Goal: Task Accomplishment & Management: Use online tool/utility

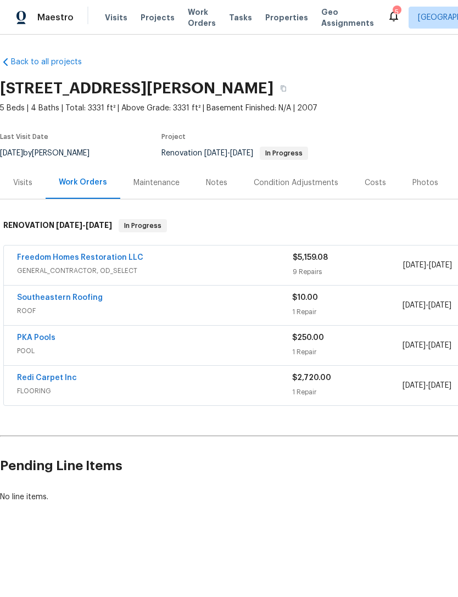
click at [44, 268] on span "GENERAL_CONTRACTOR, OD_SELECT" at bounding box center [155, 270] width 276 height 11
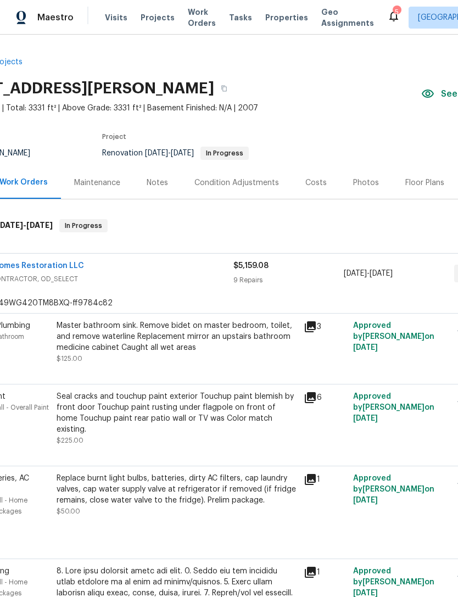
scroll to position [0, 60]
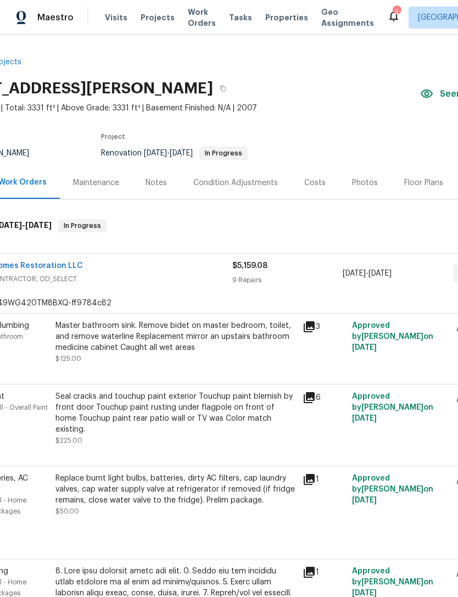
click at [320, 180] on div "Costs" at bounding box center [314, 182] width 21 height 11
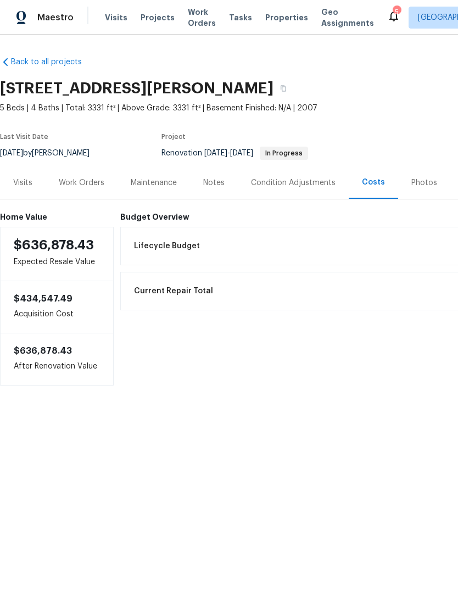
click at [79, 188] on div "Work Orders" at bounding box center [82, 182] width 72 height 32
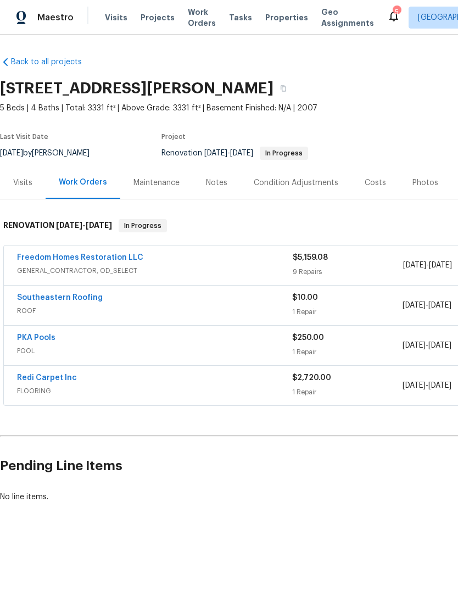
click at [29, 269] on span "GENERAL_CONTRACTOR, OD_SELECT" at bounding box center [155, 270] width 276 height 11
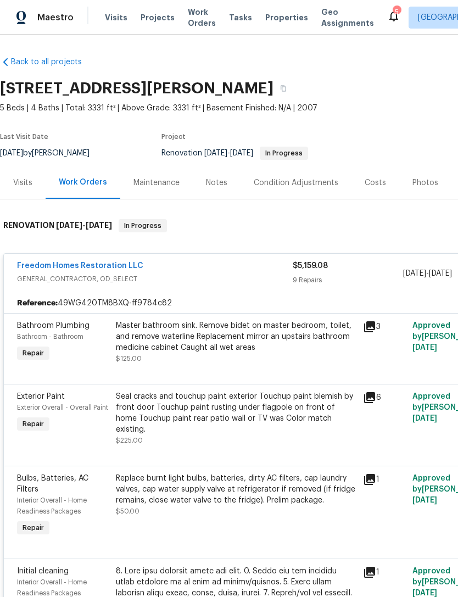
click at [48, 268] on link "Freedom Homes Restoration LLC" at bounding box center [80, 266] width 126 height 8
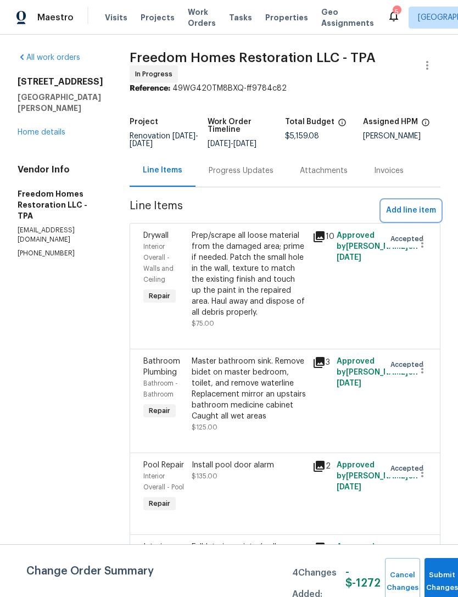
click at [413, 218] on span "Add line item" at bounding box center [411, 211] width 50 height 14
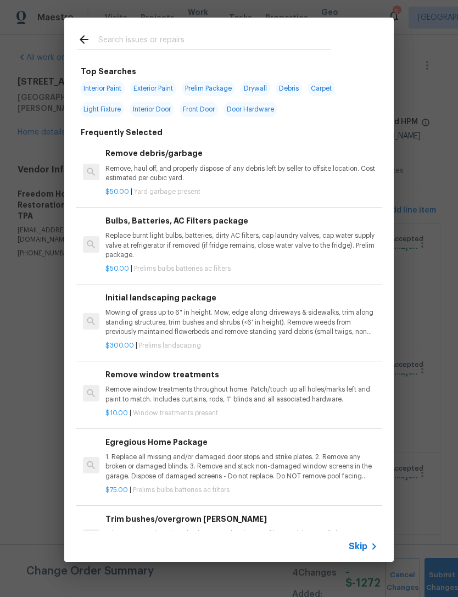
click at [120, 324] on p "Mowing of grass up to 6" in height. Mow, edge along driveways & sidewalks, trim…" at bounding box center [241, 322] width 272 height 28
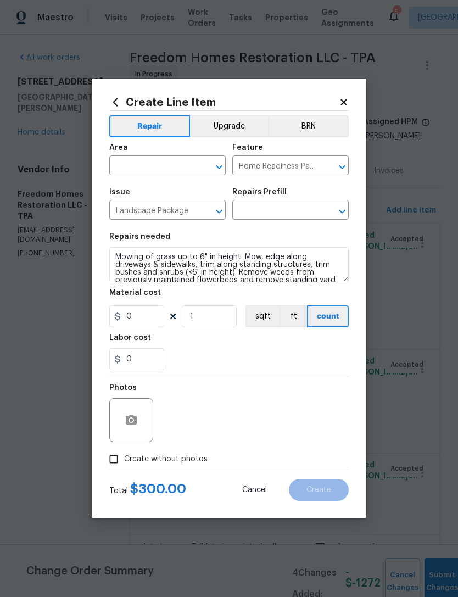
type input "Initial landscaping package $300.00"
type input "300"
click at [129, 170] on input "text" at bounding box center [152, 166] width 86 height 17
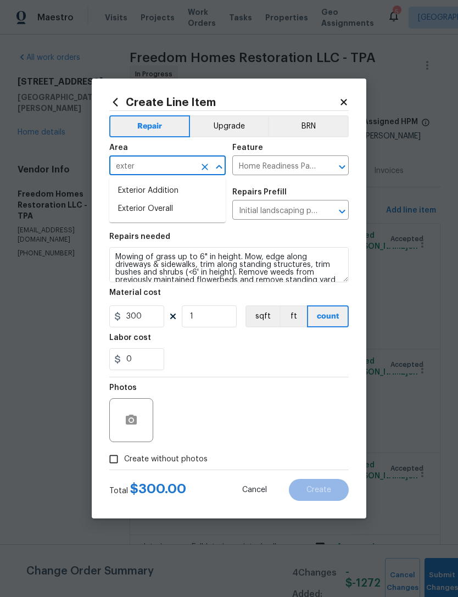
click at [141, 213] on li "Exterior Overall" at bounding box center [167, 209] width 116 height 18
type input "Exterior Overall"
click at [137, 207] on input "Landscape Package" at bounding box center [152, 211] width 86 height 17
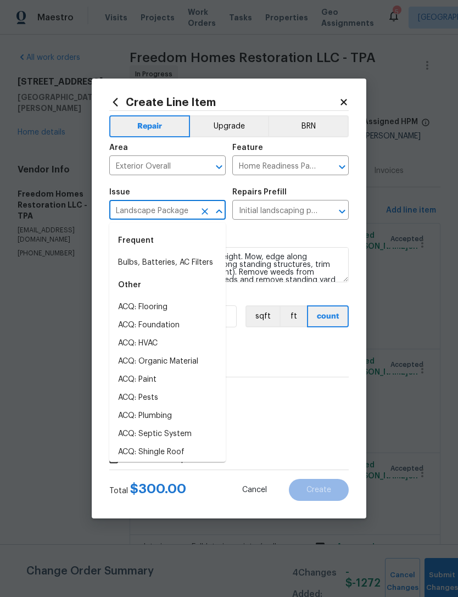
click at [253, 240] on div "Repairs needed" at bounding box center [229, 240] width 240 height 14
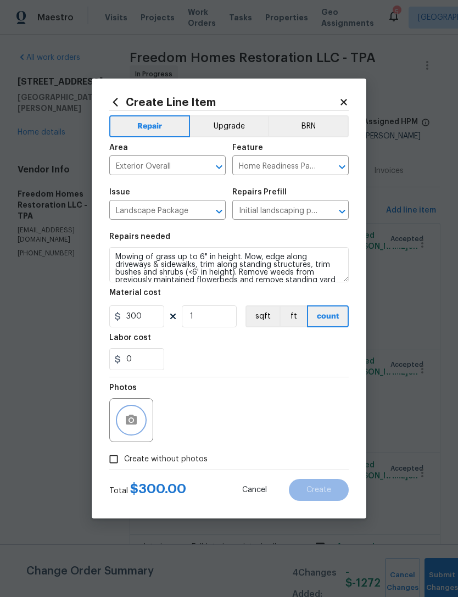
click at [129, 421] on icon "button" at bounding box center [131, 420] width 11 height 10
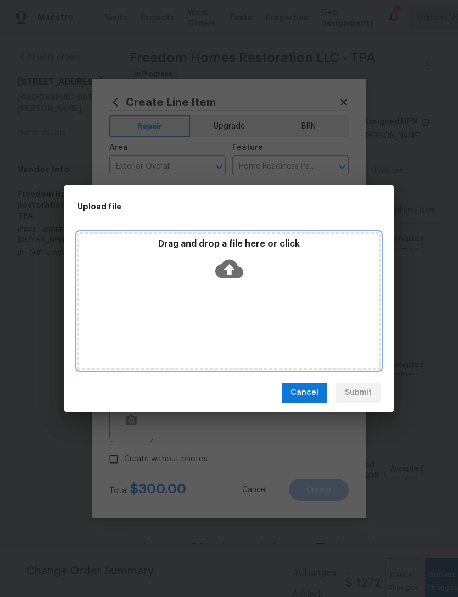
click at [237, 259] on icon at bounding box center [229, 269] width 28 height 28
click at [236, 266] on icon at bounding box center [229, 268] width 28 height 19
